Goal: Transaction & Acquisition: Obtain resource

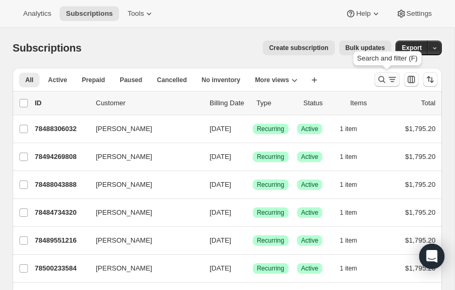
click at [382, 77] on icon "Search and filter results" at bounding box center [382, 79] width 11 height 11
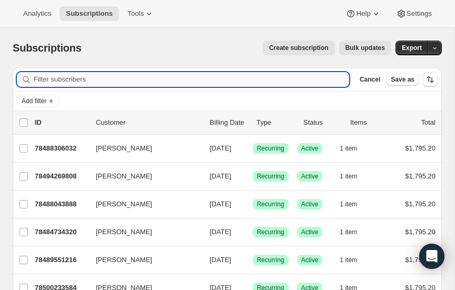
click at [84, 79] on input "Filter subscribers" at bounding box center [192, 79] width 316 height 15
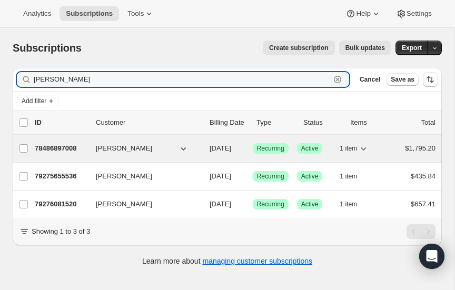
type input "[PERSON_NAME]"
click at [59, 145] on p "78486897008" at bounding box center [61, 148] width 53 height 11
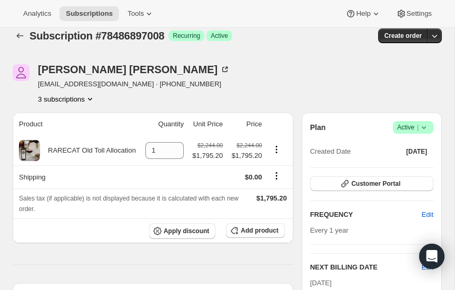
scroll to position [9, 0]
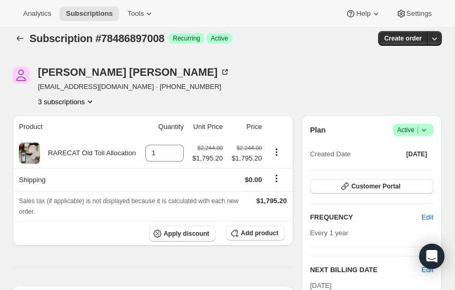
click at [90, 100] on icon "Product actions" at bounding box center [90, 101] width 11 height 11
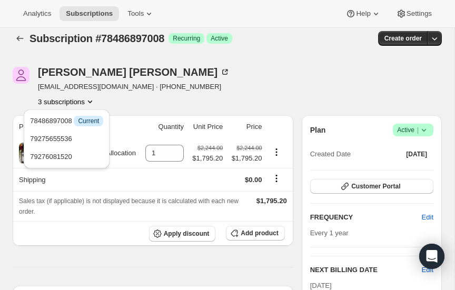
click at [197, 94] on div "[PERSON_NAME] [EMAIL_ADDRESS][DOMAIN_NAME] · [PHONE_NUMBER] 3 subscriptions" at bounding box center [163, 87] width 301 height 40
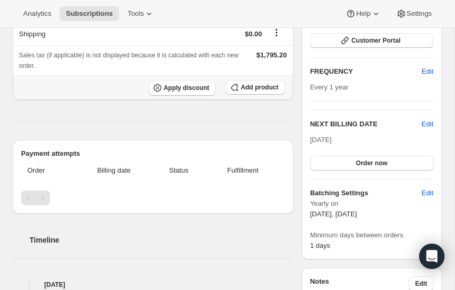
scroll to position [0, 0]
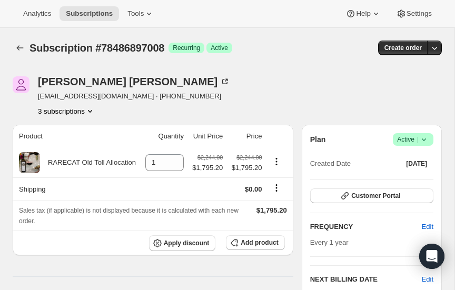
click at [87, 109] on icon "Product actions" at bounding box center [90, 111] width 11 height 11
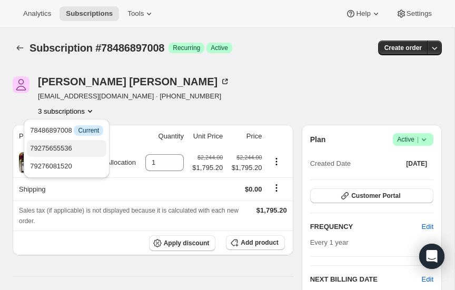
click at [64, 147] on span "79275655536" at bounding box center [51, 148] width 42 height 8
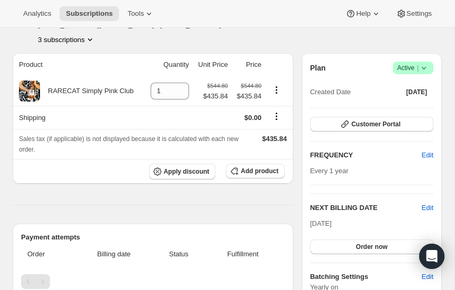
scroll to position [71, 0]
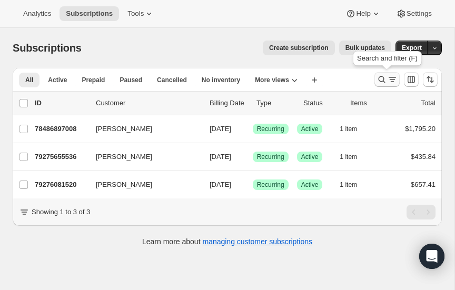
click at [381, 77] on icon "Search and filter results" at bounding box center [382, 79] width 11 height 11
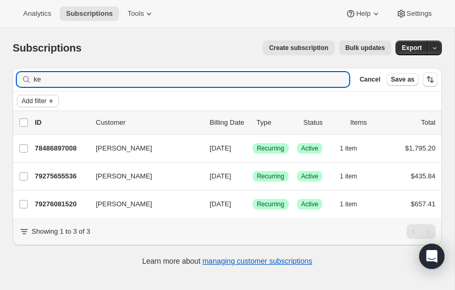
type input "k"
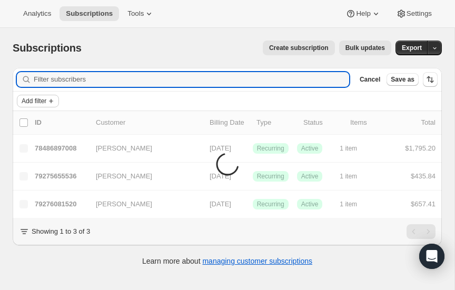
click at [52, 100] on icon "Add filter" at bounding box center [51, 101] width 8 height 8
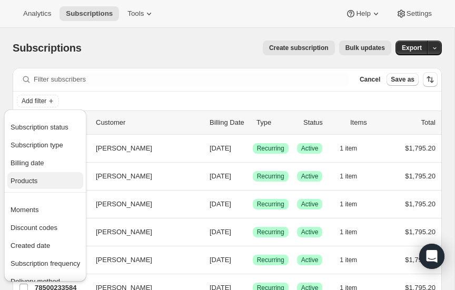
click at [37, 181] on span "Products" at bounding box center [24, 181] width 27 height 8
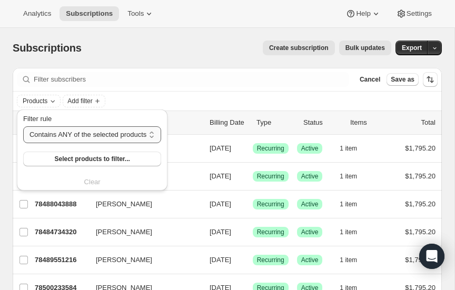
click at [98, 135] on select "Contains ANY of the selected products Contains ALL of the selected products Con…" at bounding box center [92, 134] width 138 height 17
click at [97, 135] on select "Contains ANY of the selected products Contains ALL of the selected products Con…" at bounding box center [92, 134] width 138 height 17
click at [96, 158] on span "Select products to filter..." at bounding box center [91, 159] width 75 height 8
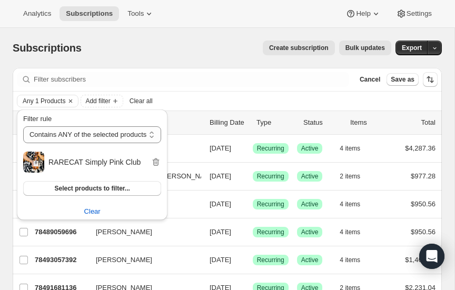
click at [209, 44] on div "Create subscription Bulk updates" at bounding box center [242, 48] width 297 height 15
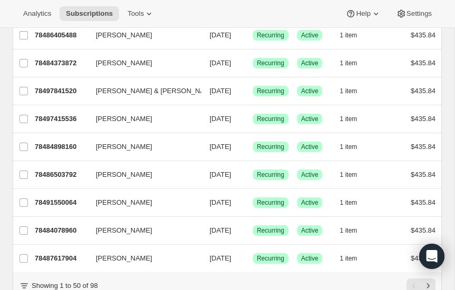
scroll to position [1288, 0]
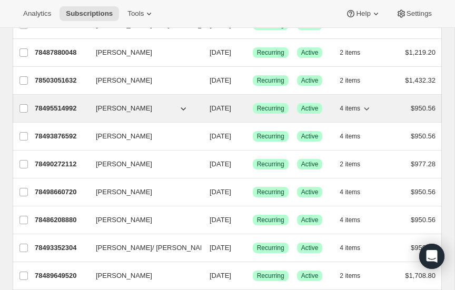
click at [261, 116] on div "78495514992 [PERSON_NAME] [DATE] Success Recurring Success Active 4 items $950.…" at bounding box center [235, 108] width 401 height 15
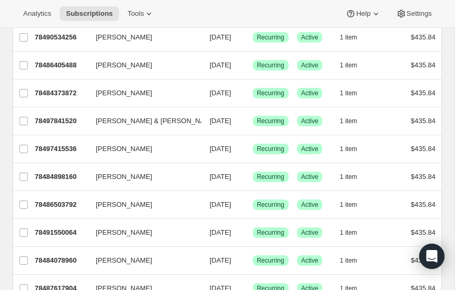
scroll to position [1209, 0]
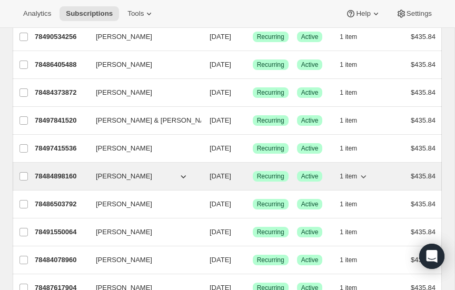
click at [183, 171] on icon "button" at bounding box center [183, 176] width 11 height 11
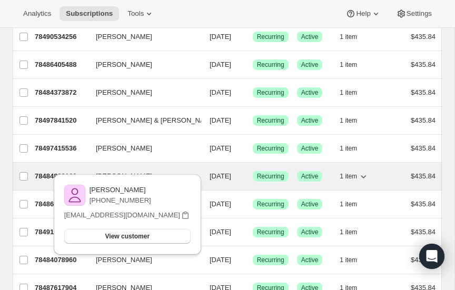
click at [183, 171] on icon "button" at bounding box center [183, 176] width 11 height 11
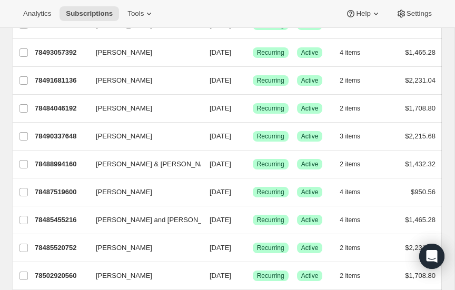
scroll to position [0, 0]
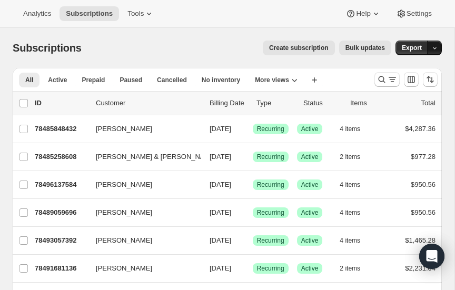
click at [435, 45] on icon "button" at bounding box center [434, 48] width 7 height 7
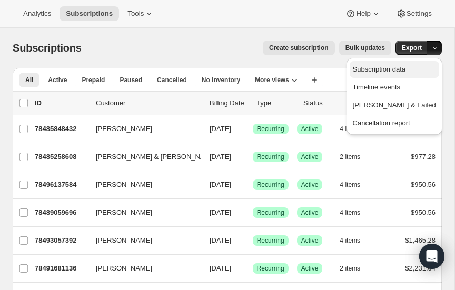
click at [406, 67] on span "Subscription data" at bounding box center [379, 69] width 53 height 8
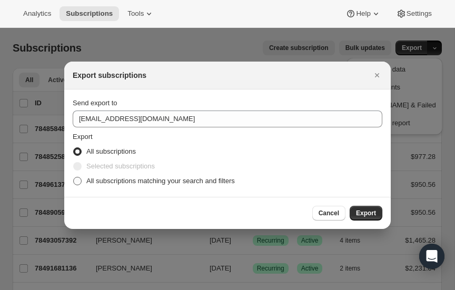
click at [78, 180] on span ":rtr:" at bounding box center [77, 181] width 8 height 8
click at [74, 178] on input "All subscriptions matching your search and filters" at bounding box center [73, 177] width 1 height 1
radio input "true"
click at [78, 148] on span ":rtr:" at bounding box center [77, 151] width 8 height 8
click at [74, 148] on input "All subscriptions" at bounding box center [73, 147] width 1 height 1
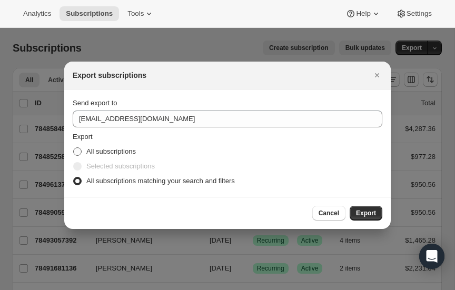
radio input "true"
click at [77, 183] on span ":rtr:" at bounding box center [77, 181] width 8 height 8
click at [74, 178] on input "All subscriptions matching your search and filters" at bounding box center [73, 177] width 1 height 1
radio input "true"
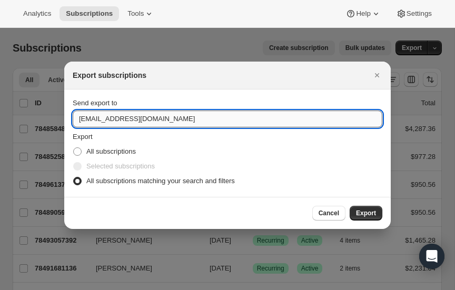
click at [181, 120] on input "[EMAIL_ADDRESS][DOMAIN_NAME]" at bounding box center [228, 119] width 310 height 17
type input "i"
type input "[PERSON_NAME][EMAIL_ADDRESS][DOMAIN_NAME]"
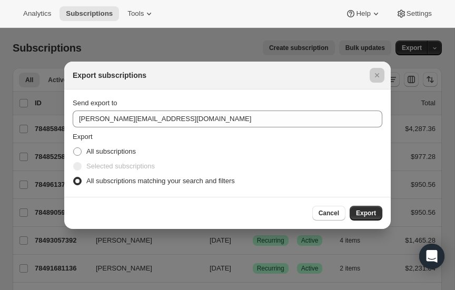
click at [235, 41] on div at bounding box center [227, 145] width 455 height 290
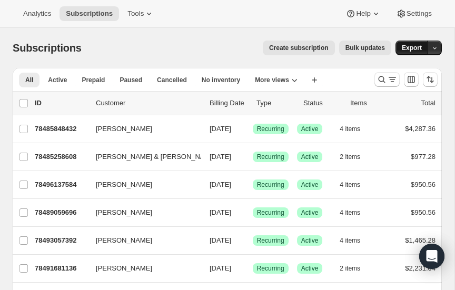
click at [420, 49] on span "Export" at bounding box center [412, 48] width 20 height 8
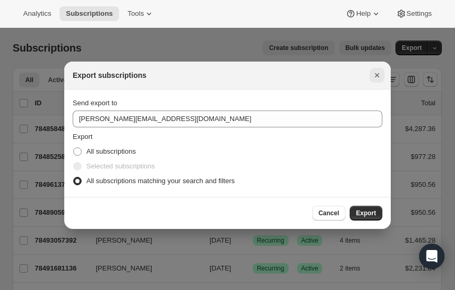
click at [377, 72] on icon "Close" at bounding box center [377, 75] width 11 height 11
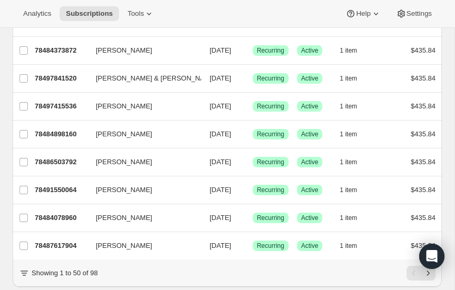
scroll to position [1268, 0]
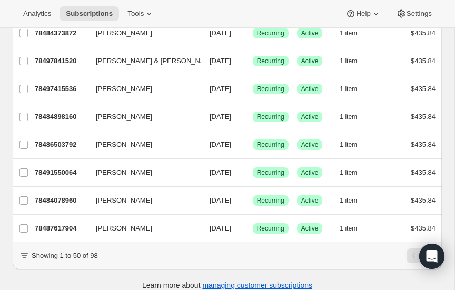
click at [428, 249] on button "Next" at bounding box center [428, 256] width 15 height 15
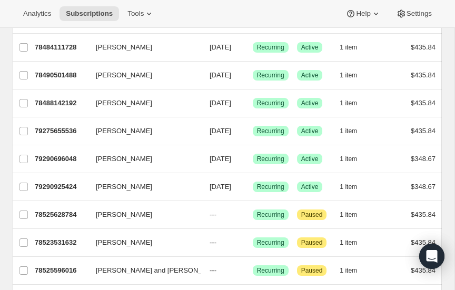
scroll to position [1213, 0]
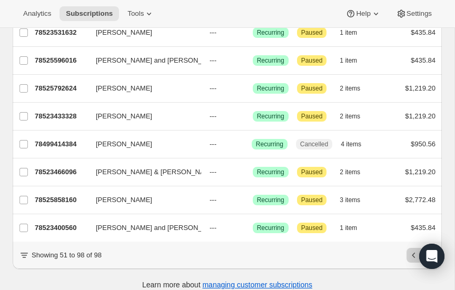
click at [417, 250] on icon "Previous" at bounding box center [414, 255] width 11 height 11
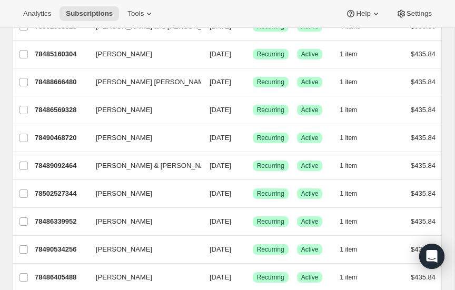
scroll to position [996, 0]
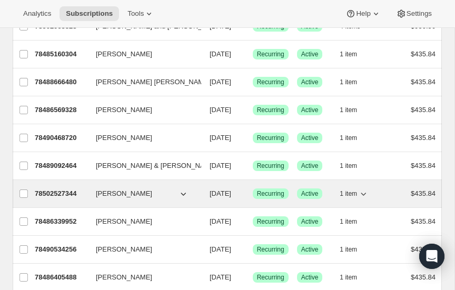
click at [56, 189] on p "78502527344" at bounding box center [61, 194] width 53 height 11
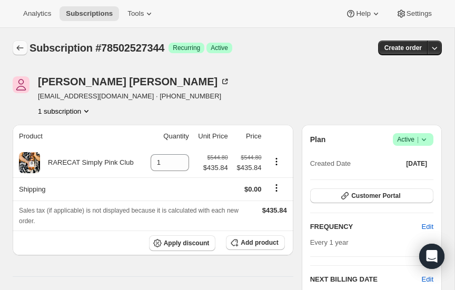
click at [21, 47] on icon "Subscriptions" at bounding box center [20, 48] width 11 height 11
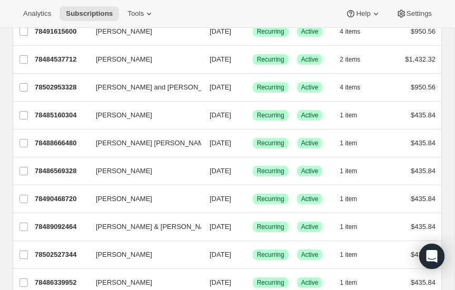
scroll to position [936, 0]
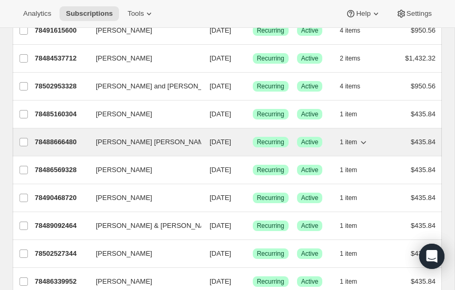
click at [64, 137] on p "78488666480" at bounding box center [61, 142] width 53 height 11
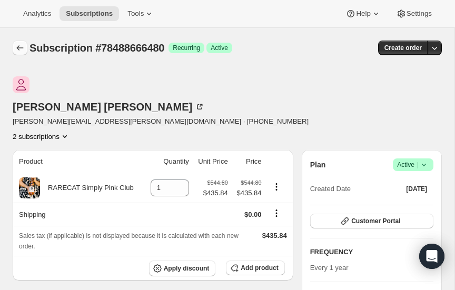
click at [17, 47] on icon "Subscriptions" at bounding box center [20, 47] width 7 height 5
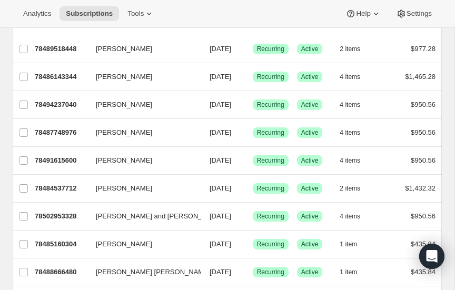
scroll to position [805, 0]
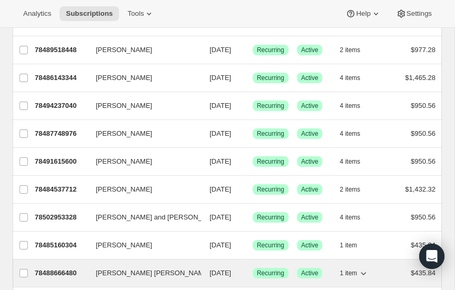
click at [68, 268] on p "78488666480" at bounding box center [61, 273] width 53 height 11
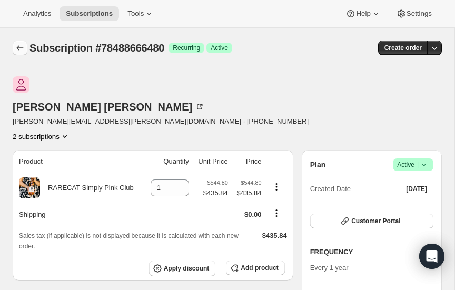
click at [19, 45] on icon "Subscriptions" at bounding box center [20, 48] width 11 height 11
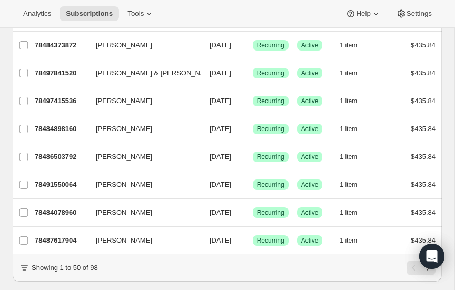
scroll to position [1268, 0]
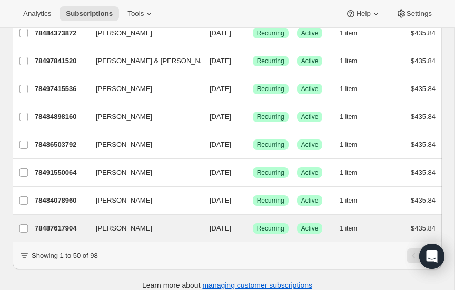
click at [423, 229] on div "[PERSON_NAME] 78487617904 [PERSON_NAME] [DATE] Success Recurring Success Active…" at bounding box center [227, 228] width 429 height 27
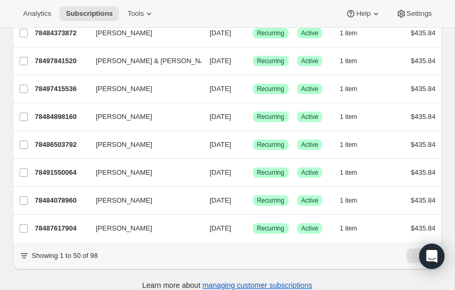
click at [429, 251] on icon "Next" at bounding box center [428, 256] width 11 height 11
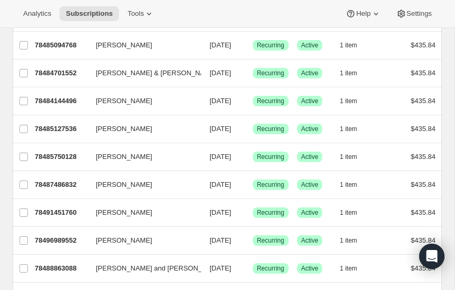
scroll to position [0, 0]
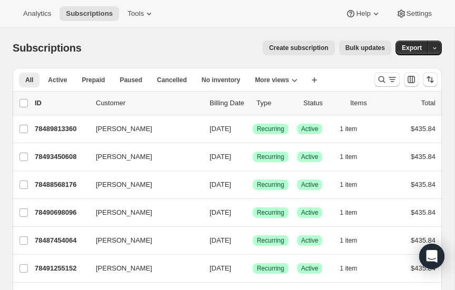
click at [302, 45] on span "Create subscription" at bounding box center [299, 48] width 60 height 8
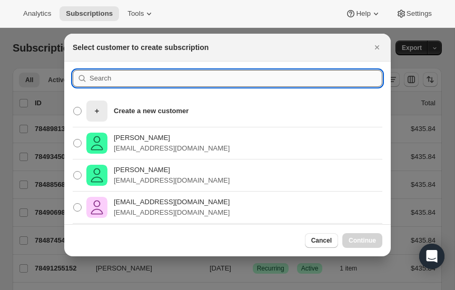
click at [124, 78] on input ":r24p:" at bounding box center [236, 78] width 293 height 17
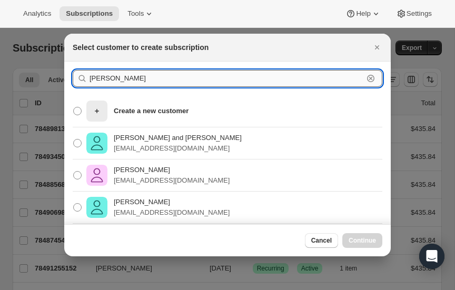
click at [162, 77] on input "[PERSON_NAME]" at bounding box center [227, 78] width 274 height 17
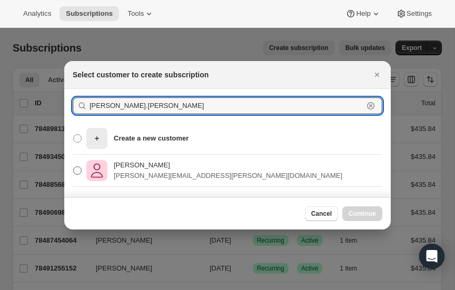
type input "[PERSON_NAME].[PERSON_NAME]"
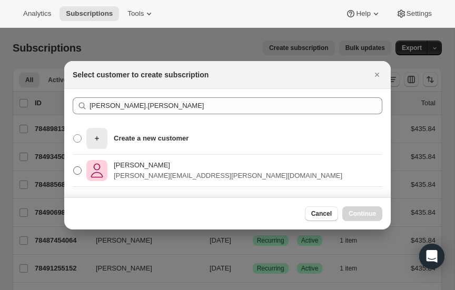
click at [78, 169] on span ":r24p:" at bounding box center [77, 170] width 8 height 8
click at [74, 167] on input "[PERSON_NAME] [PERSON_NAME][EMAIL_ADDRESS][PERSON_NAME][DOMAIN_NAME]" at bounding box center [73, 166] width 1 height 1
radio input "true"
click at [361, 211] on span "Continue" at bounding box center [362, 214] width 27 height 8
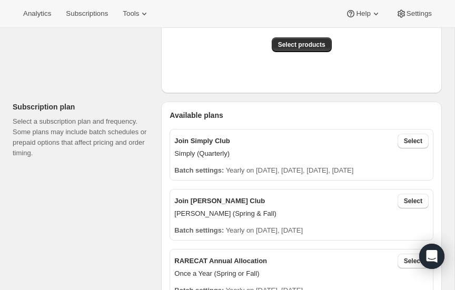
scroll to position [270, 0]
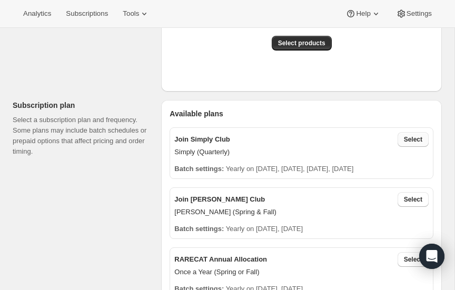
click at [410, 132] on button "Select" at bounding box center [413, 139] width 31 height 15
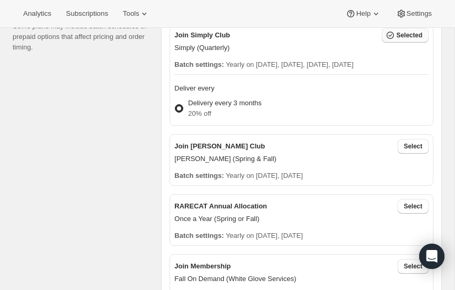
scroll to position [375, 0]
click at [415, 142] on span "Select" at bounding box center [413, 146] width 18 height 8
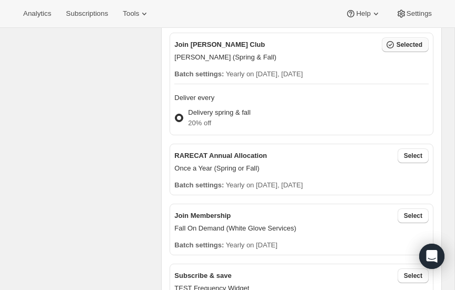
scroll to position [426, 0]
click at [409, 153] on span "Select" at bounding box center [413, 155] width 18 height 8
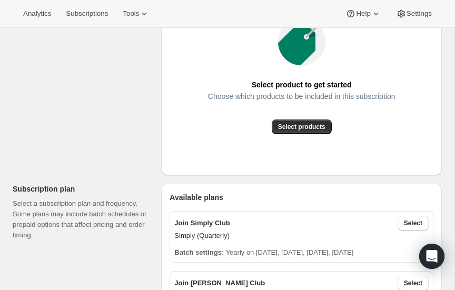
scroll to position [199, 0]
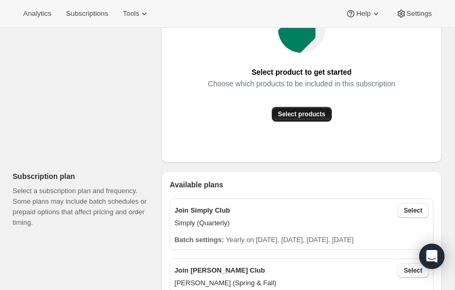
click at [296, 107] on button "Select products" at bounding box center [302, 114] width 60 height 15
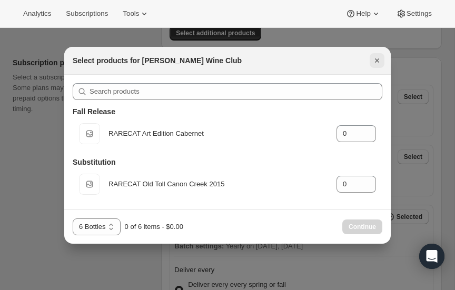
click at [377, 54] on button "Close" at bounding box center [377, 60] width 15 height 15
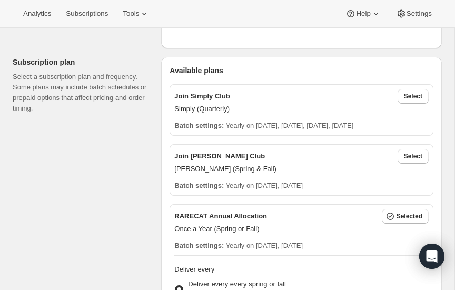
scroll to position [323, 0]
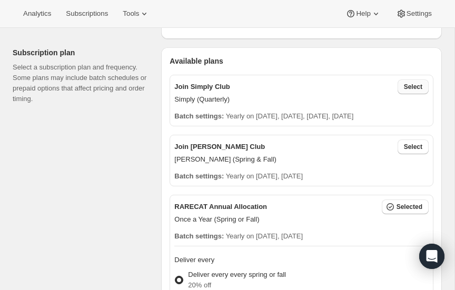
click at [411, 83] on span "Select" at bounding box center [413, 87] width 18 height 8
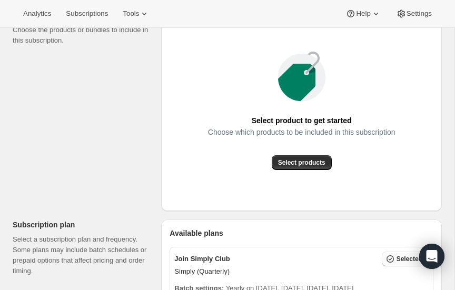
scroll to position [140, 0]
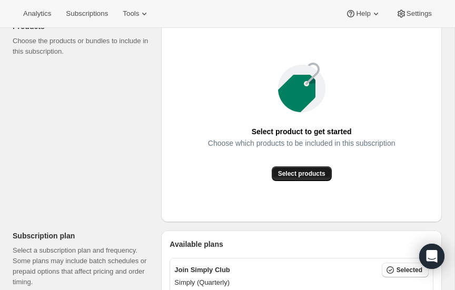
click at [298, 170] on span "Select products" at bounding box center [301, 174] width 47 height 8
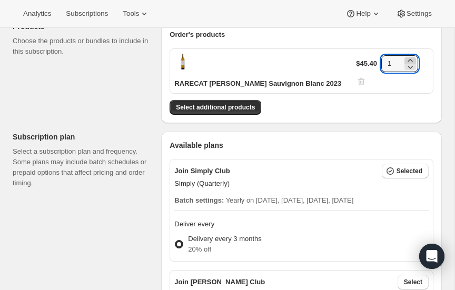
click at [408, 59] on icon at bounding box center [410, 60] width 5 height 3
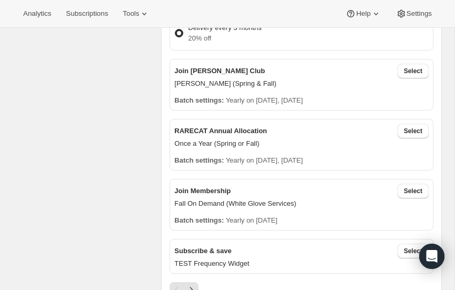
scroll to position [0, 0]
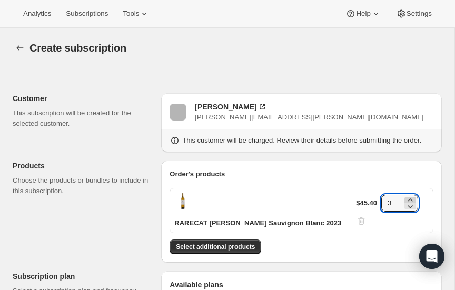
click at [410, 195] on icon at bounding box center [410, 200] width 11 height 11
click at [406, 203] on icon at bounding box center [410, 206] width 11 height 11
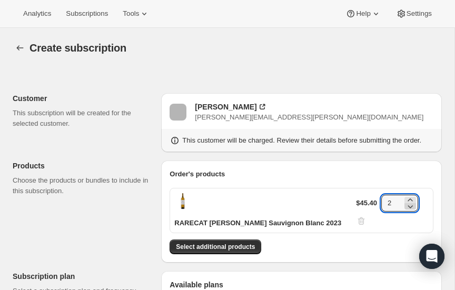
click at [406, 203] on icon at bounding box center [410, 206] width 11 height 11
type input "1"
click at [406, 203] on icon at bounding box center [410, 206] width 11 height 11
click at [16, 47] on icon "button" at bounding box center [20, 48] width 11 height 11
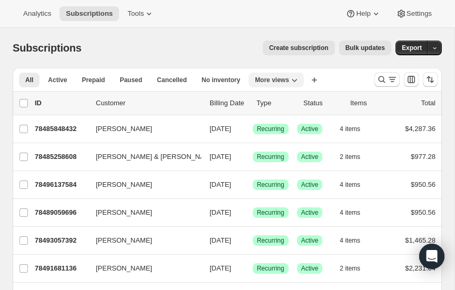
click at [289, 78] on icon "More views" at bounding box center [294, 80] width 11 height 11
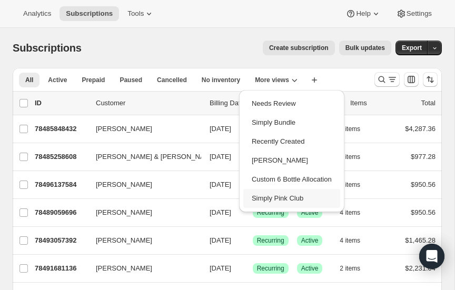
click at [265, 198] on button "Simply Pink Club" at bounding box center [291, 198] width 97 height 19
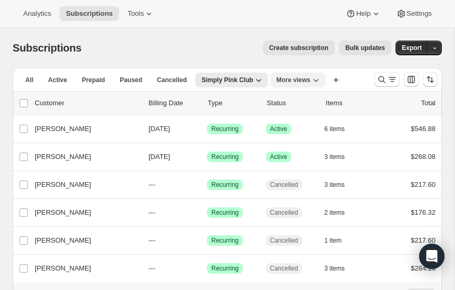
click at [311, 76] on icon "More views" at bounding box center [316, 80] width 11 height 11
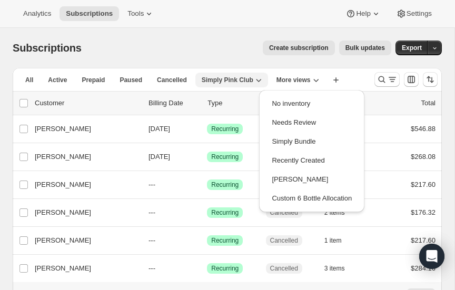
click at [253, 80] on icon "button" at bounding box center [258, 80] width 11 height 11
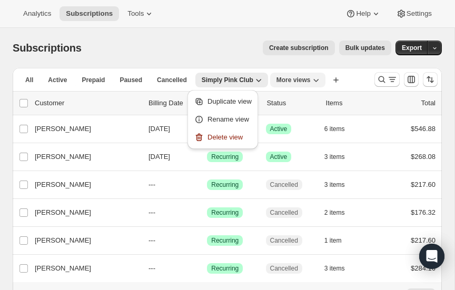
click at [311, 79] on icon "More views" at bounding box center [316, 80] width 11 height 11
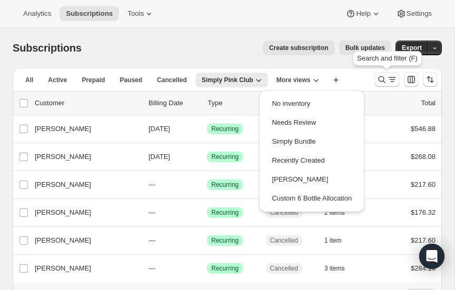
click at [382, 79] on icon "Search and filter results" at bounding box center [382, 79] width 11 height 11
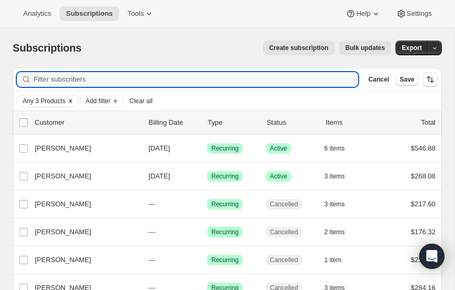
click at [69, 98] on icon "Clear" at bounding box center [70, 101] width 8 height 8
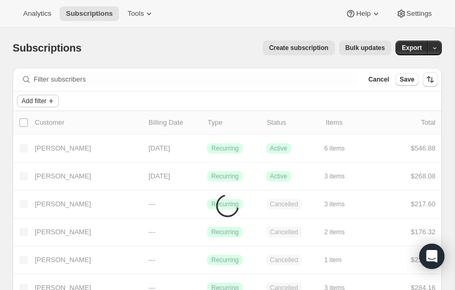
click at [51, 99] on icon "Add filter" at bounding box center [51, 101] width 8 height 8
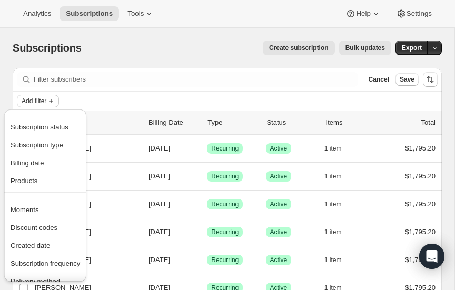
click at [52, 99] on icon "Add filter" at bounding box center [51, 101] width 4 height 4
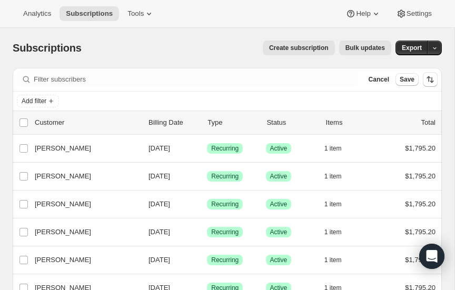
click at [92, 95] on div "Add filter" at bounding box center [227, 101] width 421 height 13
click at [53, 99] on icon "Add filter" at bounding box center [51, 101] width 8 height 8
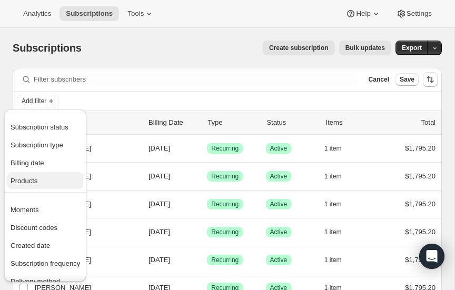
click at [42, 178] on span "Products" at bounding box center [46, 181] width 70 height 11
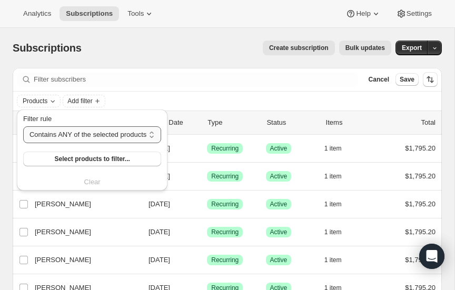
click at [109, 132] on select "Contains ANY of the selected products Contains ALL of the selected products Con…" at bounding box center [92, 134] width 138 height 17
click at [23, 126] on select "Contains ANY of the selected products Contains ALL of the selected products Con…" at bounding box center [92, 134] width 138 height 17
click at [107, 157] on span "Select products to filter..." at bounding box center [91, 159] width 75 height 8
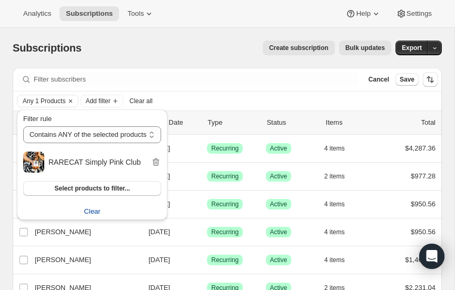
click at [95, 213] on span "Clear" at bounding box center [92, 211] width 16 height 11
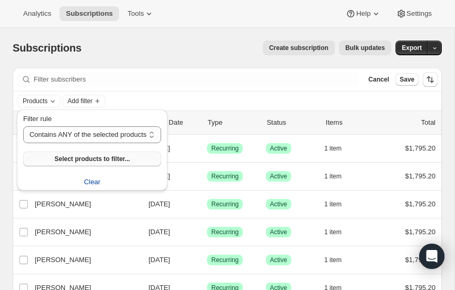
click at [113, 156] on span "Select products to filter..." at bounding box center [91, 159] width 75 height 8
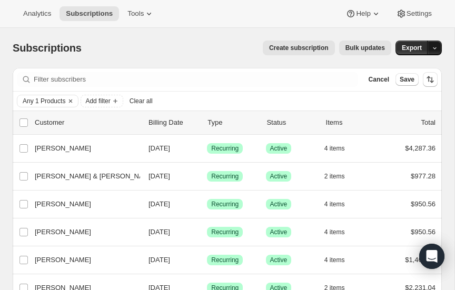
click at [436, 49] on icon "button" at bounding box center [434, 48] width 7 height 7
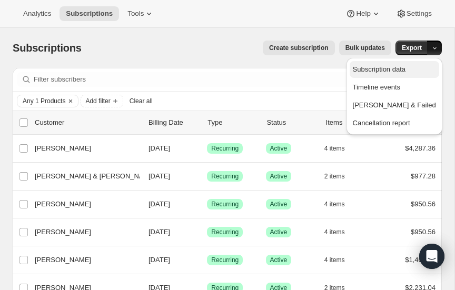
click at [406, 67] on span "Subscription data" at bounding box center [379, 69] width 53 height 8
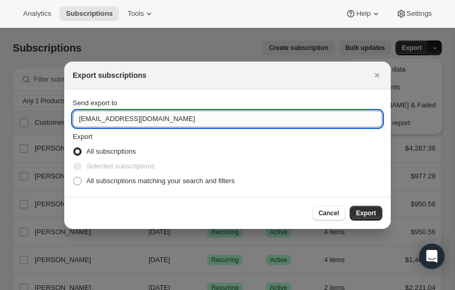
click at [175, 117] on input "[EMAIL_ADDRESS][DOMAIN_NAME]" at bounding box center [228, 119] width 310 height 17
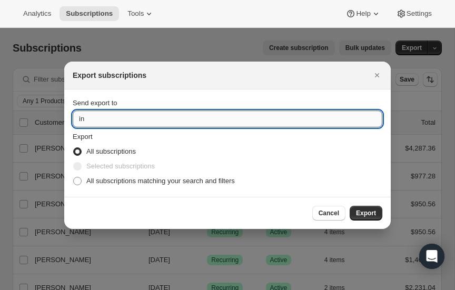
type input "i"
click at [78, 180] on span ":r2hq:" at bounding box center [77, 181] width 8 height 8
click at [74, 178] on input "All subscriptions matching your search and filters" at bounding box center [73, 177] width 1 height 1
radio input "true"
click at [130, 119] on input "Send export to" at bounding box center [228, 119] width 310 height 17
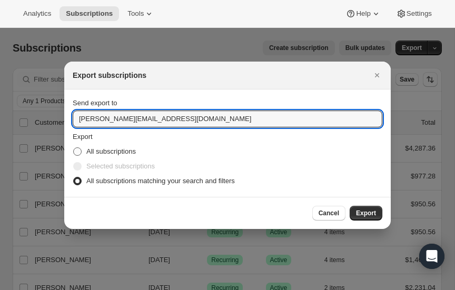
type input "[PERSON_NAME][EMAIL_ADDRESS][DOMAIN_NAME]"
click at [79, 153] on span ":r2hq:" at bounding box center [77, 151] width 8 height 8
click at [74, 148] on input "All subscriptions" at bounding box center [73, 147] width 1 height 1
radio input "true"
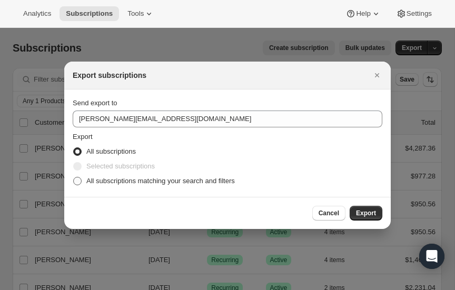
click at [78, 181] on span ":r2hq:" at bounding box center [77, 181] width 8 height 8
click at [74, 178] on input "All subscriptions matching your search and filters" at bounding box center [73, 177] width 1 height 1
radio input "true"
click at [364, 212] on span "Export" at bounding box center [366, 213] width 20 height 8
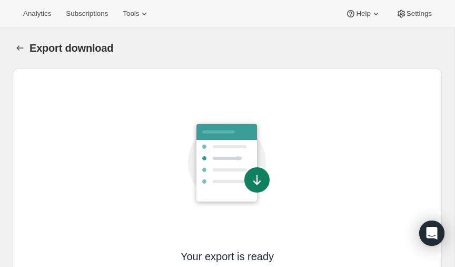
scroll to position [76, 0]
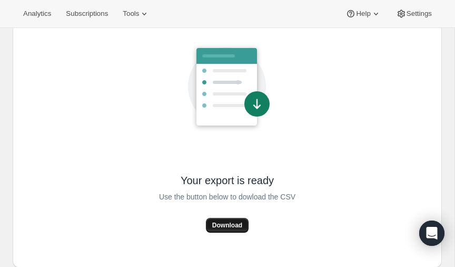
click at [227, 224] on span "Download" at bounding box center [227, 225] width 30 height 8
